Goal: Check status: Check status

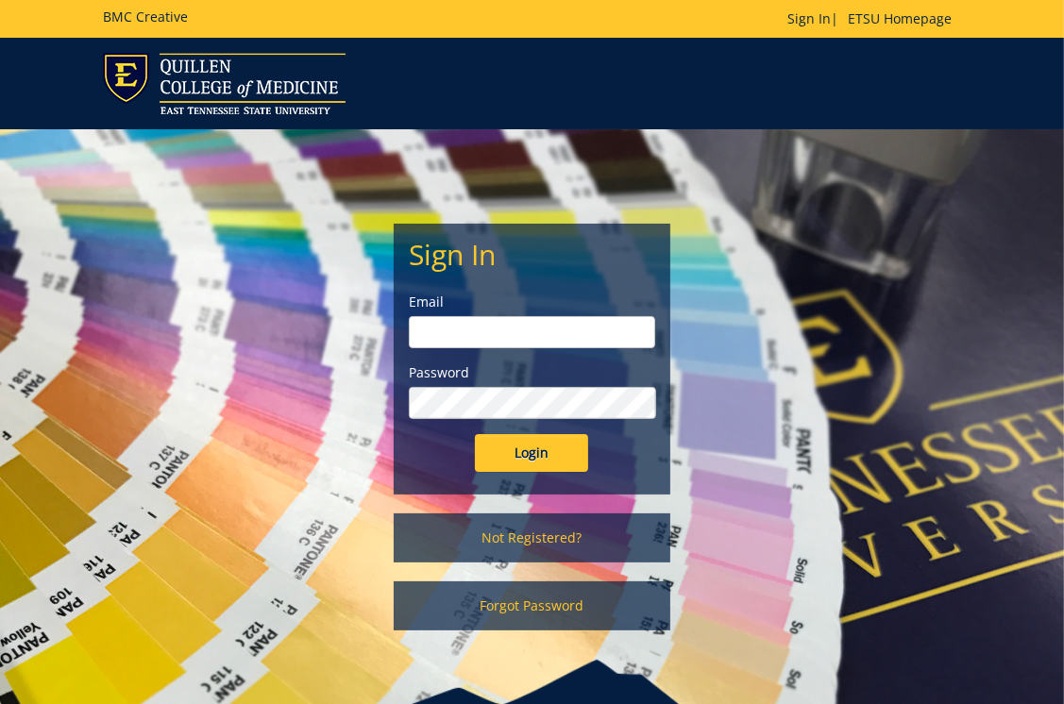
click at [452, 331] on input "email" at bounding box center [532, 332] width 246 height 32
type input "[EMAIL_ADDRESS][DOMAIN_NAME]"
click at [530, 453] on input "Login" at bounding box center [531, 453] width 113 height 38
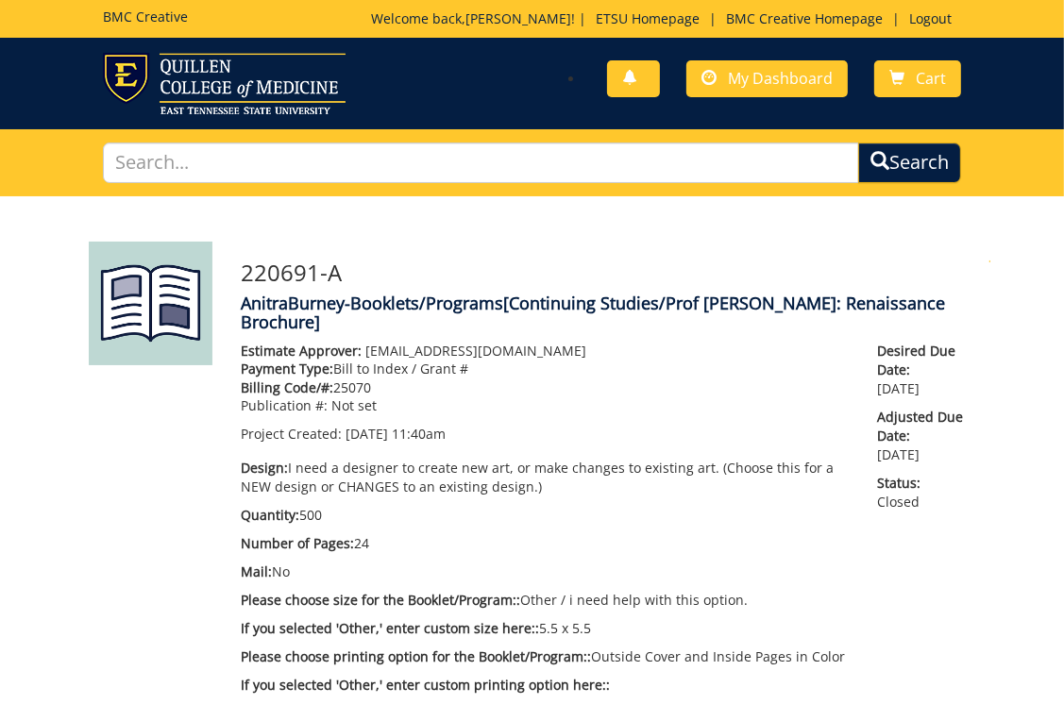
scroll to position [2897, 0]
click at [745, 70] on span "My Dashboard" at bounding box center [780, 78] width 105 height 21
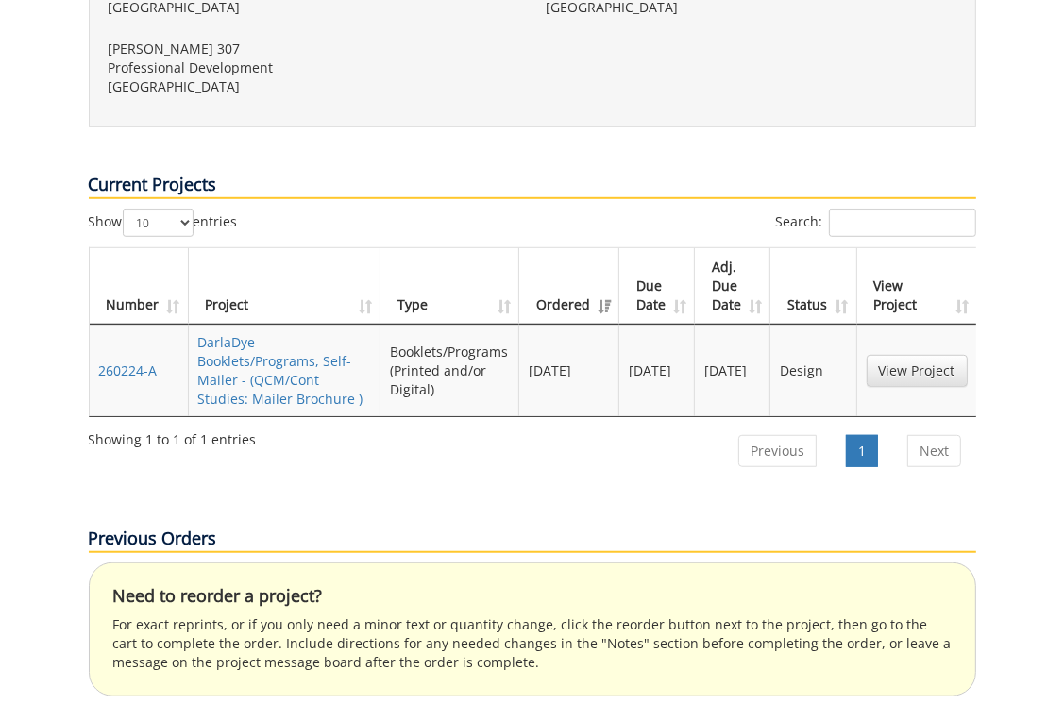
scroll to position [944, 0]
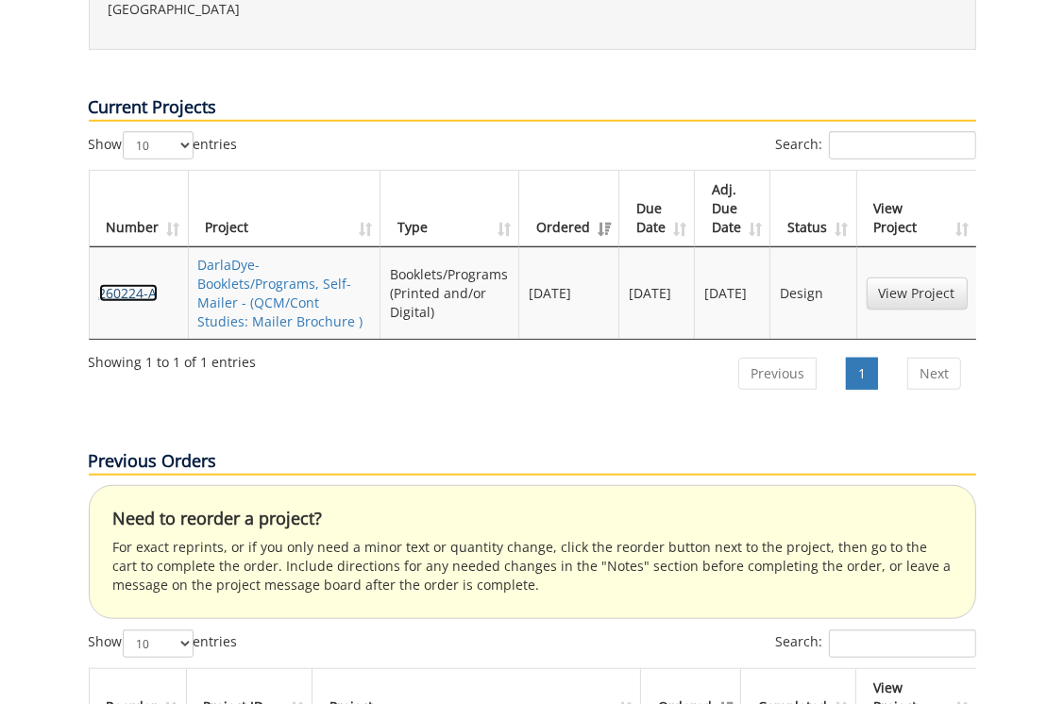
click at [128, 284] on link "260224-A" at bounding box center [128, 293] width 59 height 18
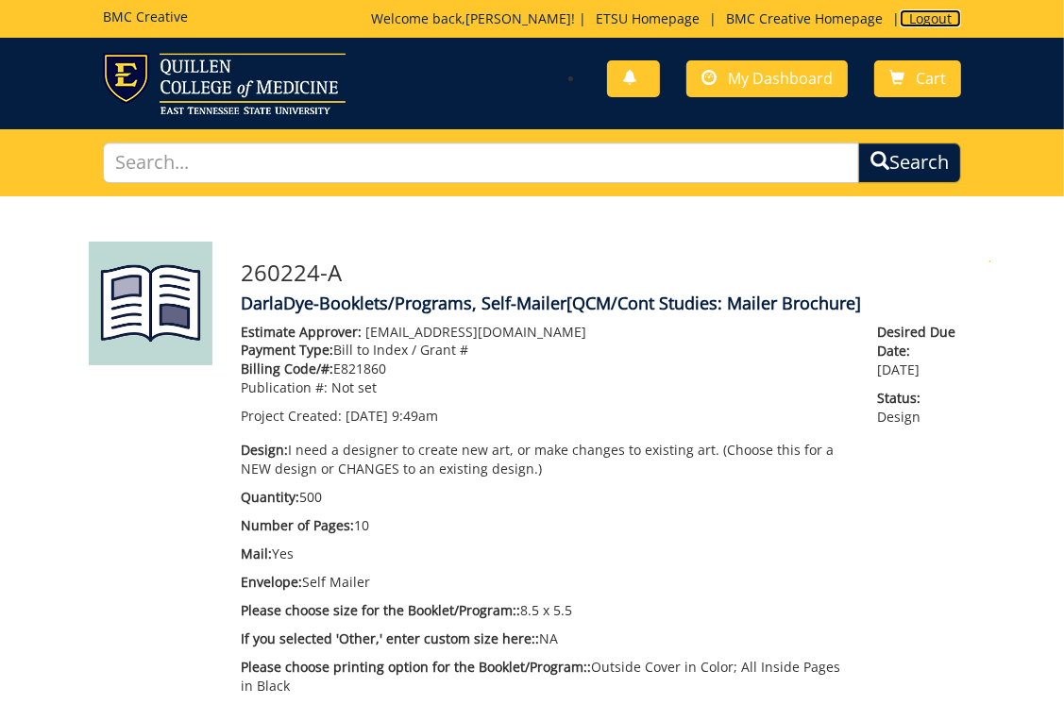
click at [930, 15] on link "Logout" at bounding box center [930, 18] width 61 height 18
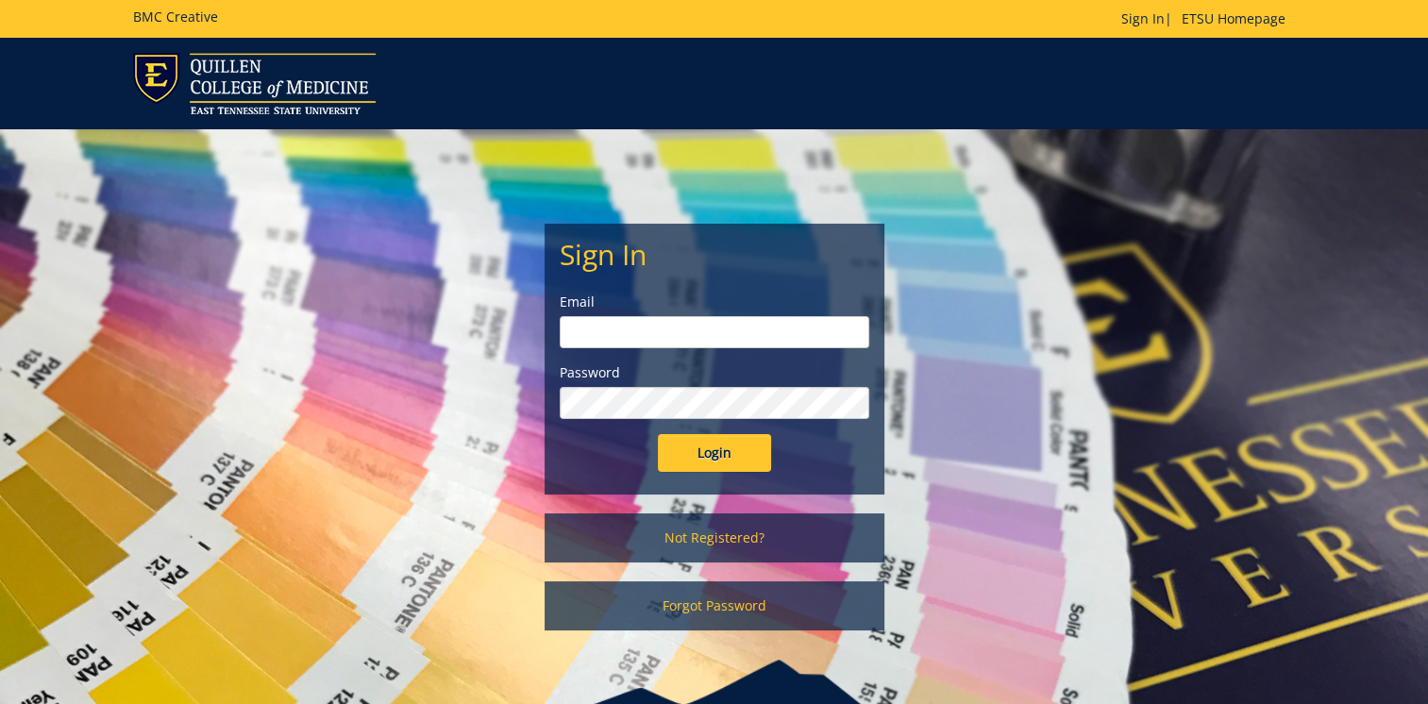
click at [599, 337] on input "email" at bounding box center [715, 332] width 310 height 32
type input "[EMAIL_ADDRESS][DOMAIN_NAME]"
click at [704, 449] on input "Login" at bounding box center [714, 453] width 113 height 38
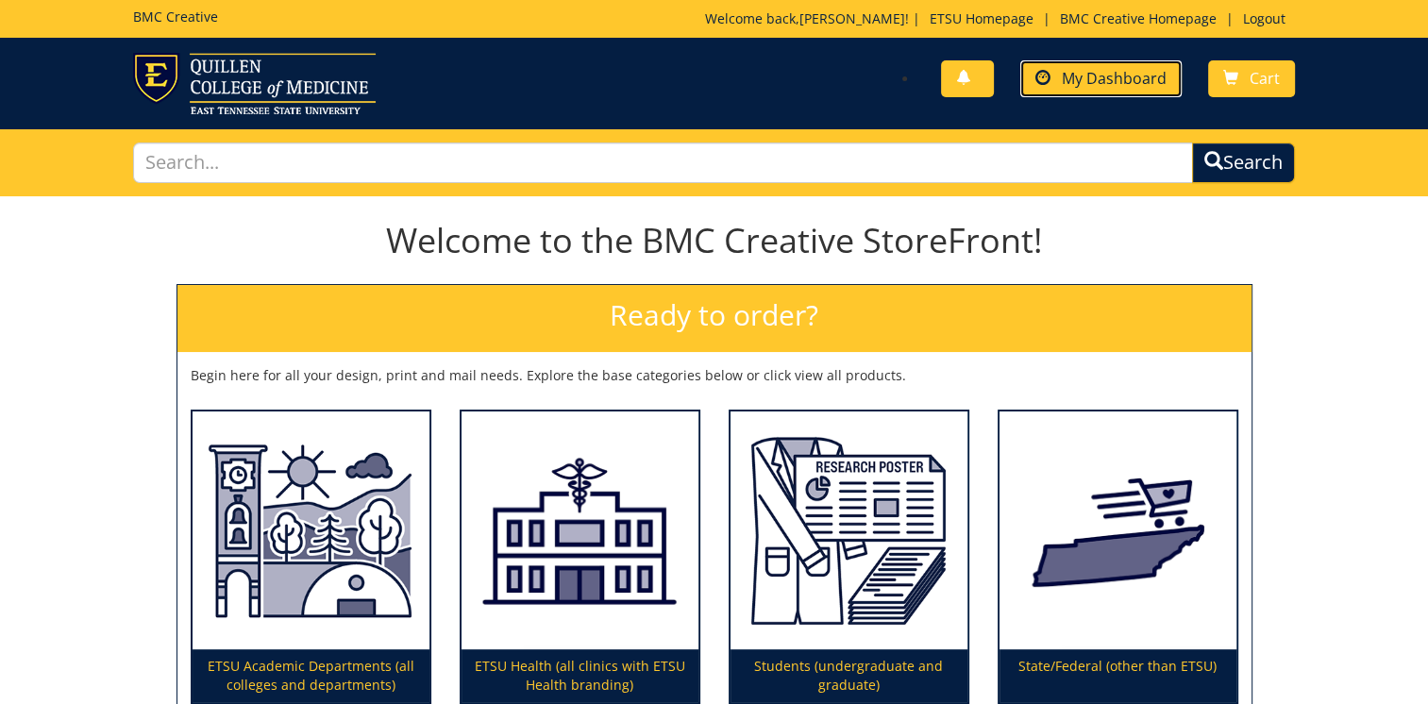
click at [1081, 81] on span "My Dashboard" at bounding box center [1114, 78] width 105 height 21
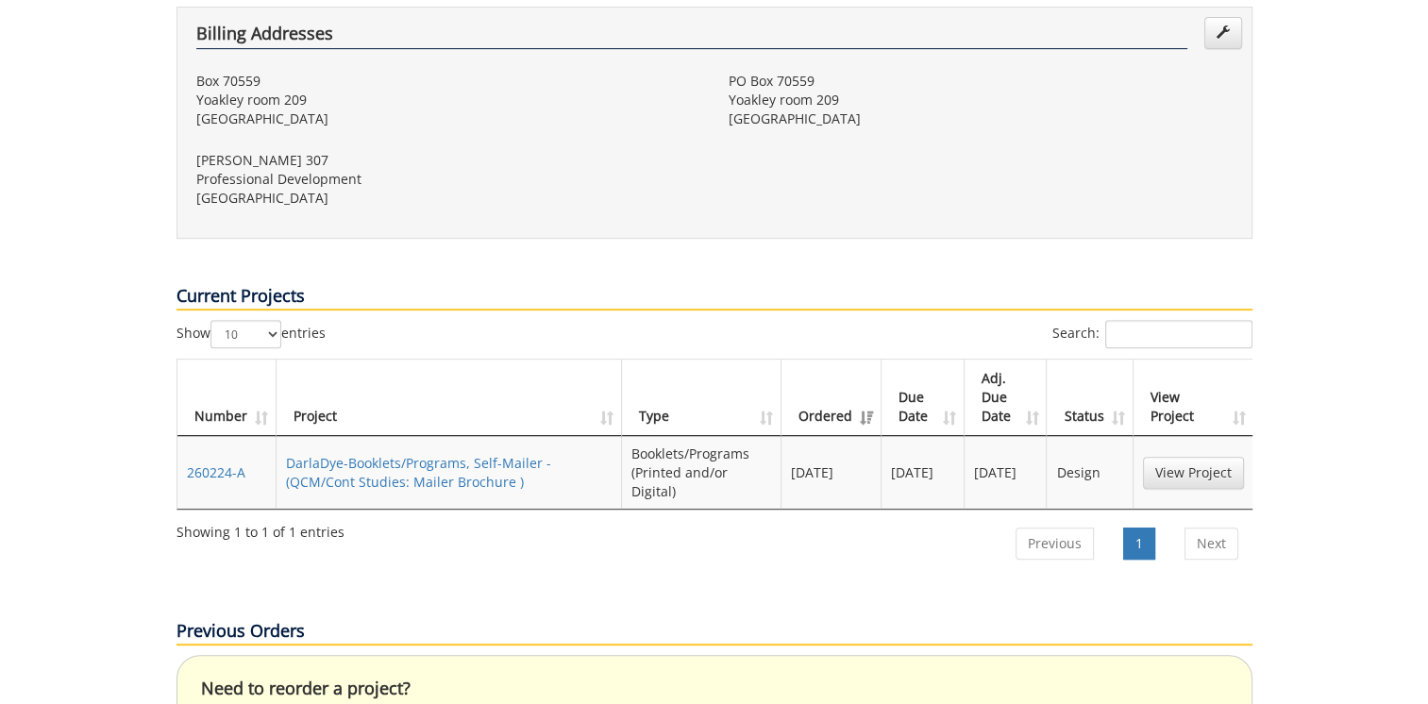
scroll to position [944, 0]
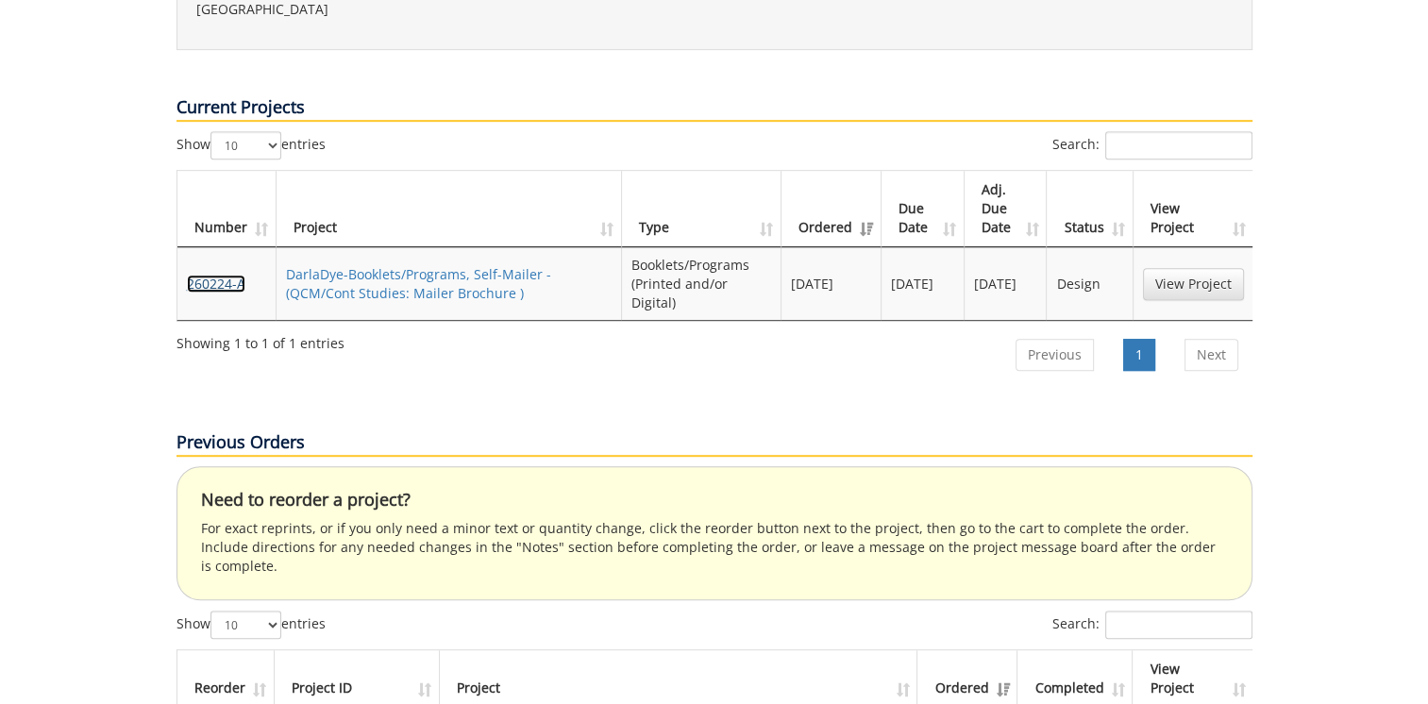
click at [209, 275] on link "260224-A" at bounding box center [216, 284] width 59 height 18
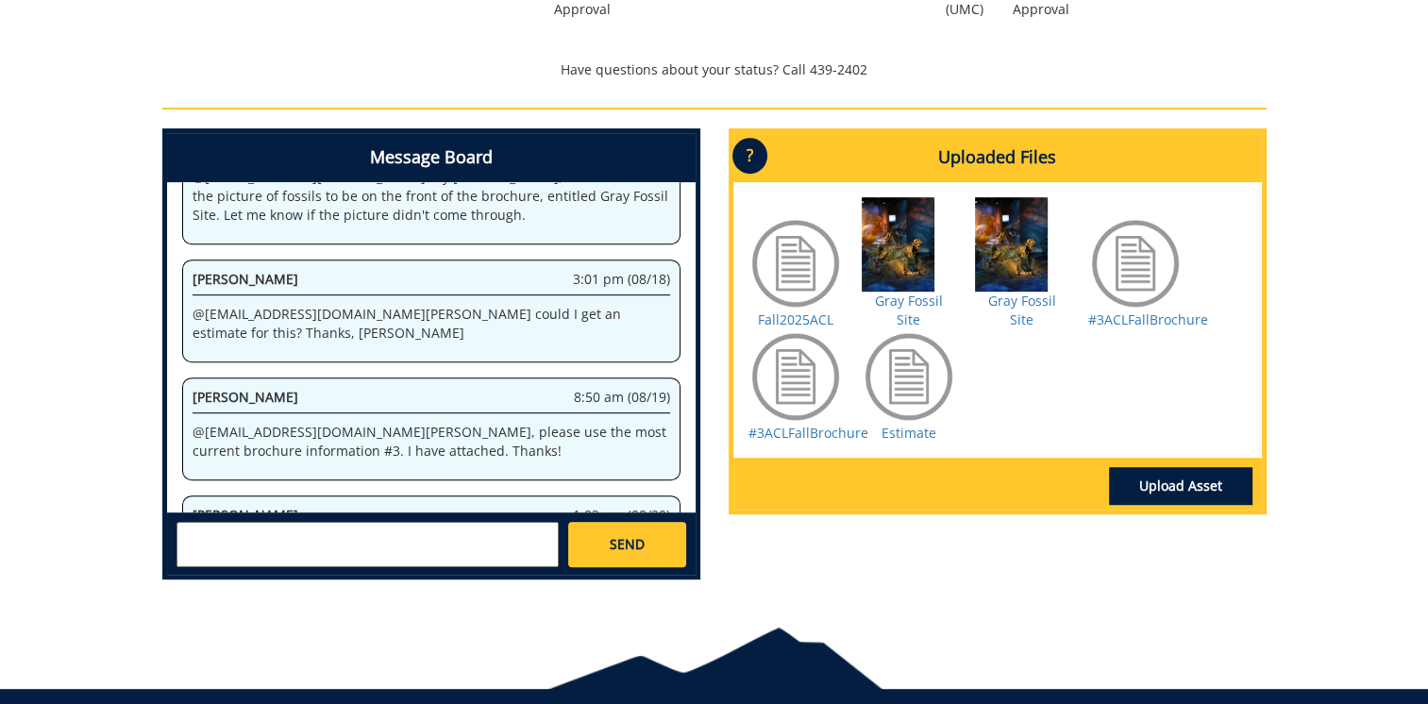
scroll to position [850, 0]
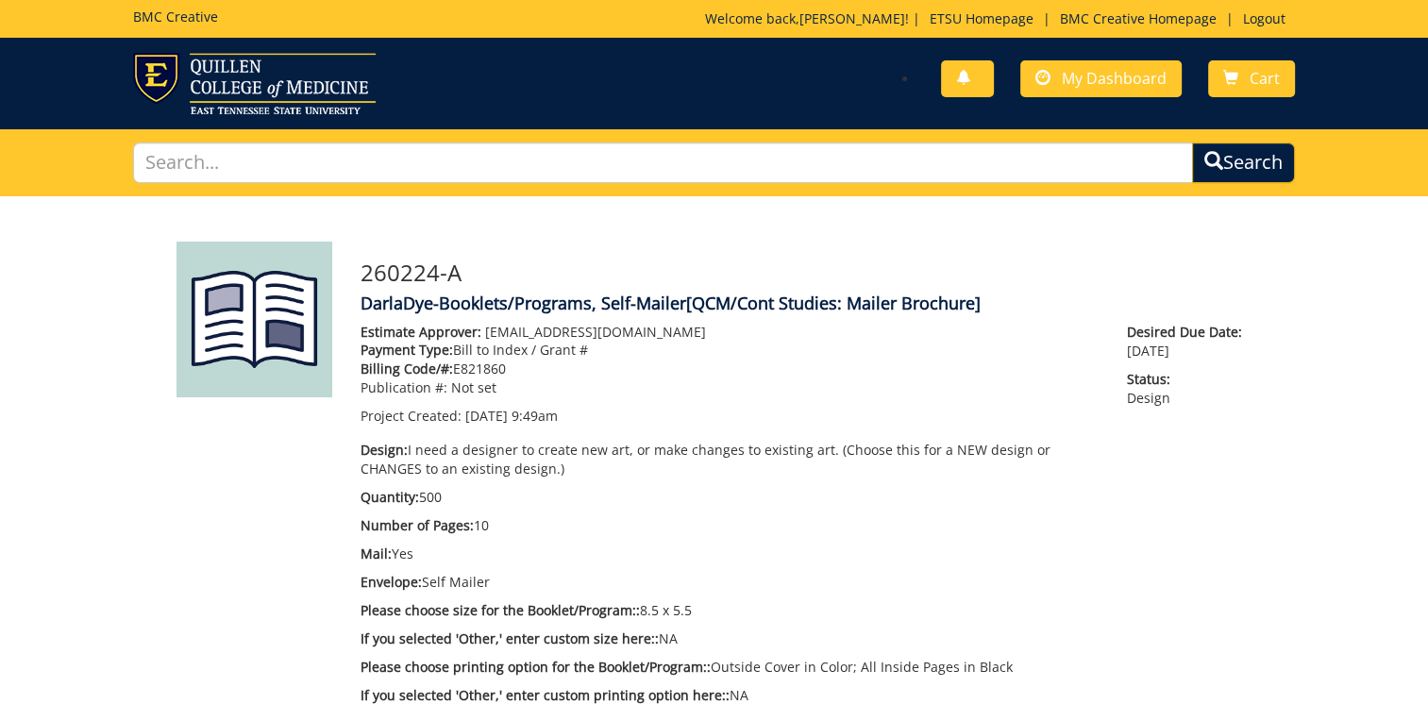
scroll to position [0, 0]
click at [1264, 17] on link "Logout" at bounding box center [1264, 18] width 61 height 18
